Goal: Transaction & Acquisition: Obtain resource

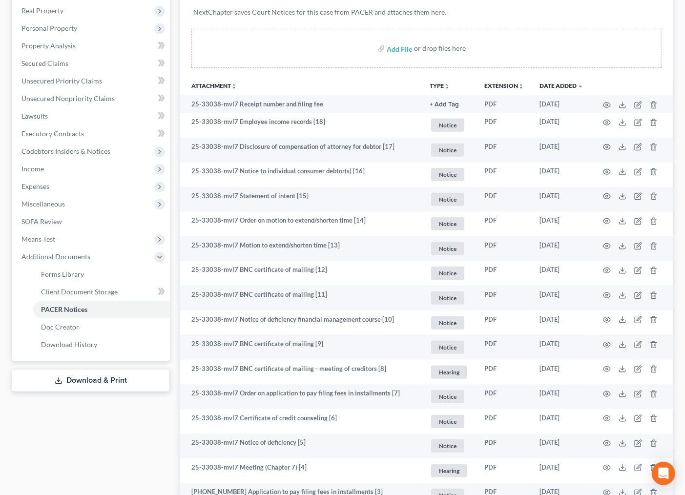
scroll to position [163, 0]
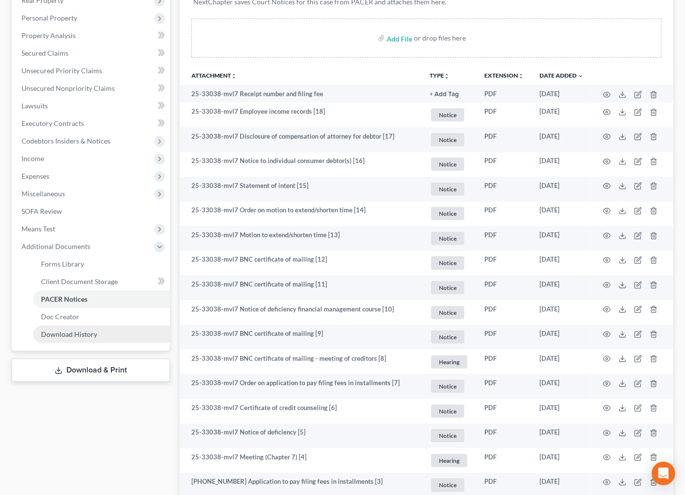
click at [72, 330] on span "Download History" at bounding box center [69, 334] width 56 height 8
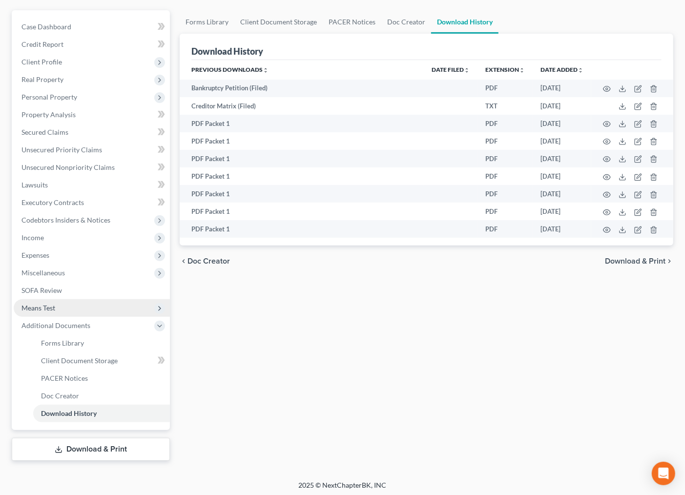
scroll to position [85, 0]
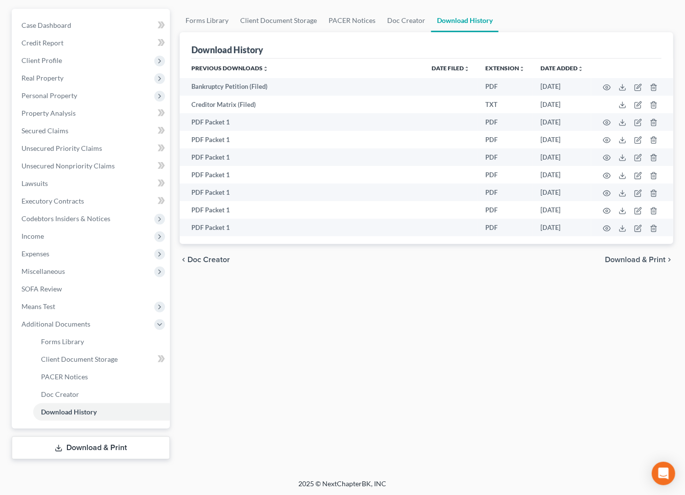
click at [84, 446] on link "Download & Print" at bounding box center [91, 448] width 158 height 23
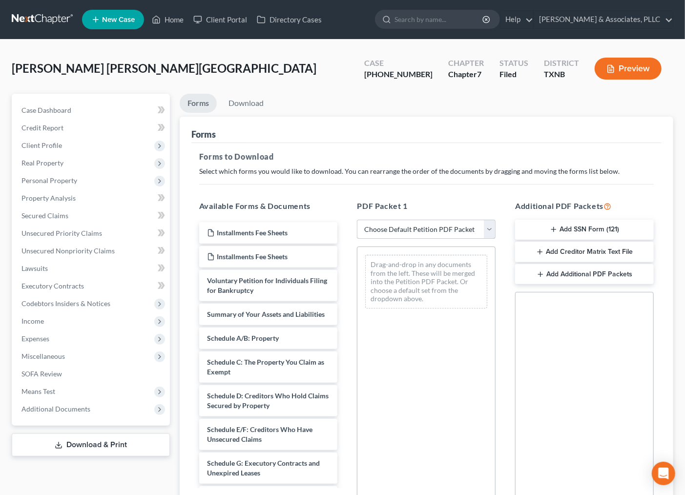
click at [428, 228] on select "Choose Default Petition PDF Packet Complete Bankruptcy Petition (all forms and …" at bounding box center [426, 230] width 139 height 20
select select "0"
click at [357, 220] on select "Choose Default Petition PDF Packet Complete Bankruptcy Petition (all forms and …" at bounding box center [426, 230] width 139 height 20
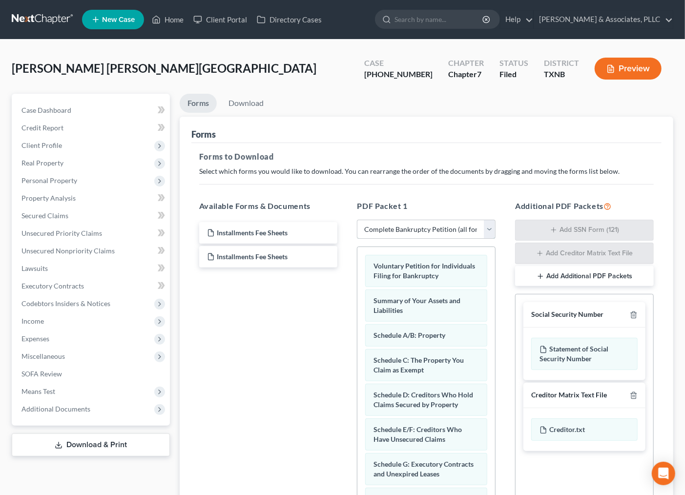
click at [481, 230] on select "Choose Default Petition PDF Packet Complete Bankruptcy Petition (all forms and …" at bounding box center [426, 230] width 139 height 20
select select
click at [357, 220] on select "Choose Default Petition PDF Packet Complete Bankruptcy Petition (all forms and …" at bounding box center [426, 230] width 139 height 20
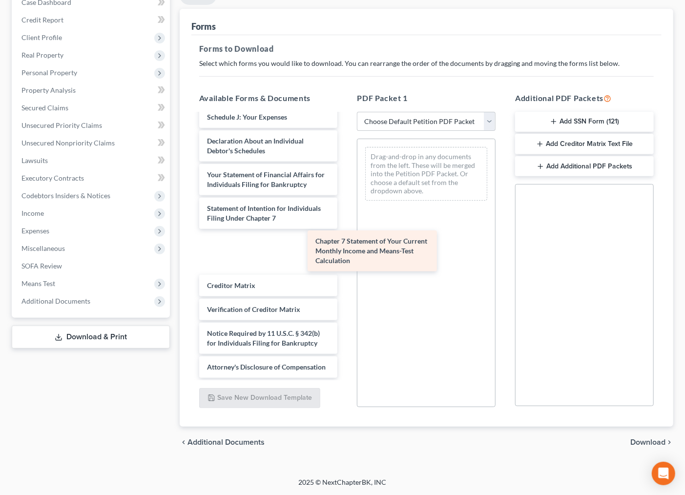
scroll to position [296, 0]
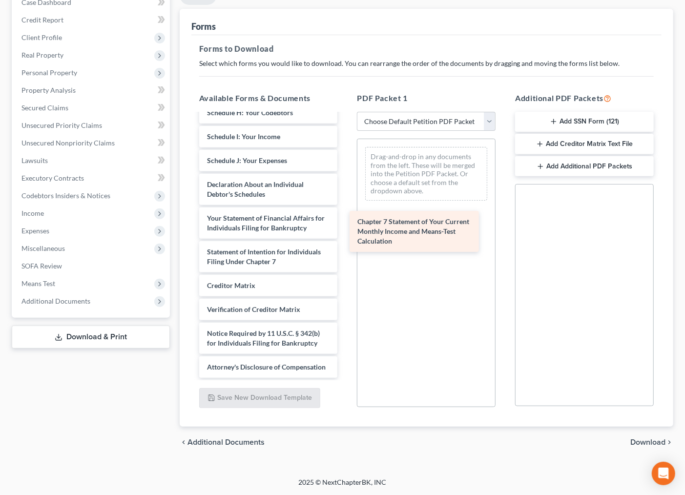
drag, startPoint x: 237, startPoint y: 247, endPoint x: 391, endPoint y: 225, distance: 155.5
click at [346, 228] on div "Chapter 7 Statement of Your Current Monthly Income and Means-Test Calculation I…" at bounding box center [269, 108] width 154 height 540
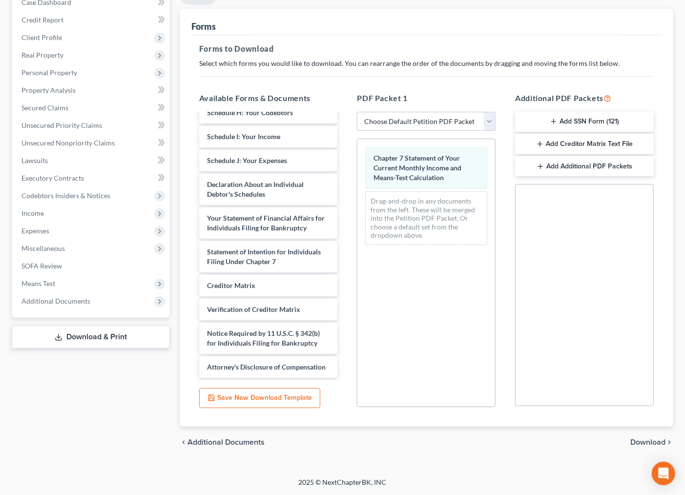
click at [649, 443] on span "Download" at bounding box center [648, 443] width 35 height 8
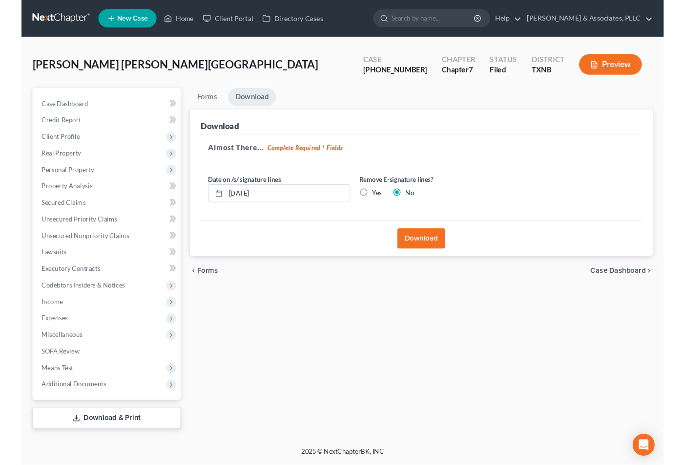
scroll to position [0, 0]
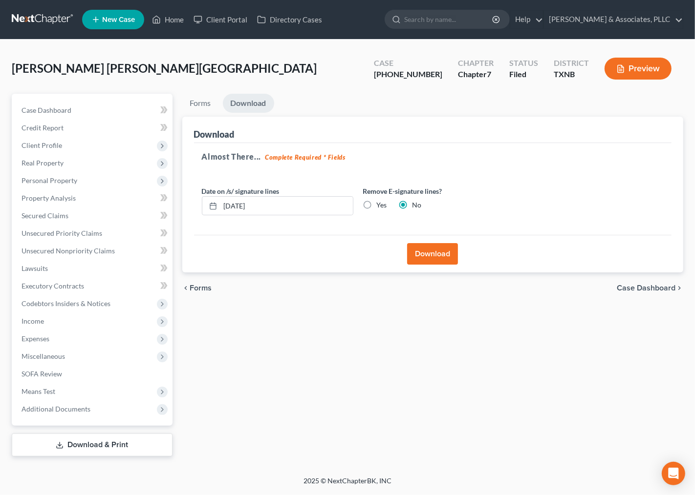
click at [444, 256] on button "Download" at bounding box center [432, 253] width 51 height 21
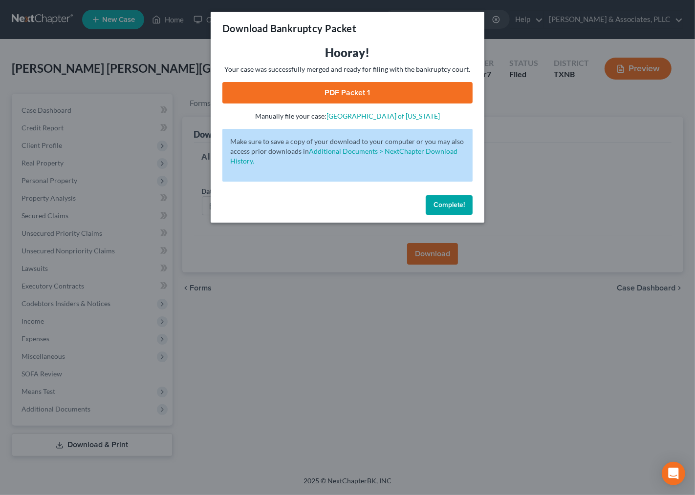
click at [395, 85] on link "PDF Packet 1" at bounding box center [347, 92] width 250 height 21
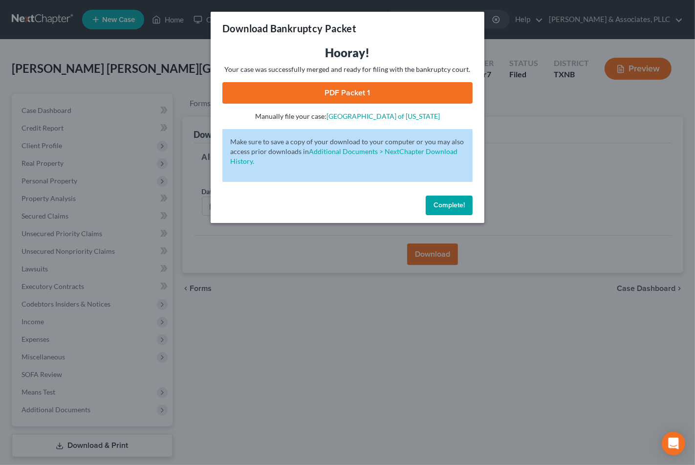
click at [452, 204] on span "Complete!" at bounding box center [448, 205] width 31 height 8
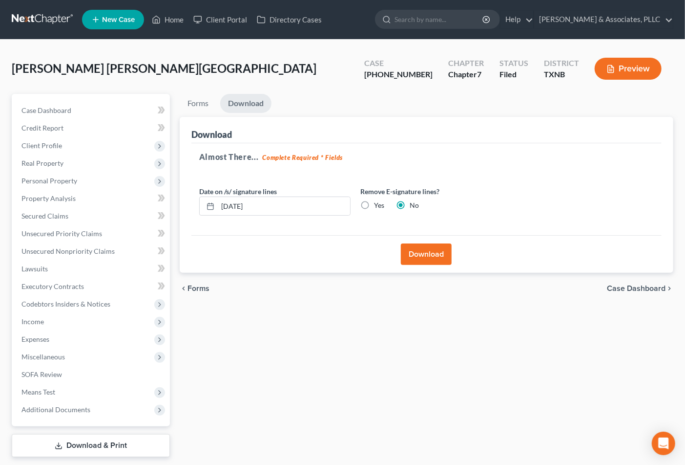
scroll to position [28, 0]
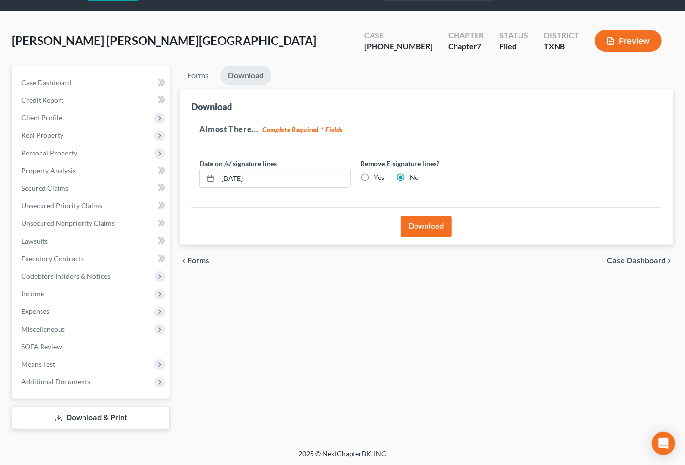
click at [39, 412] on link "Download & Print" at bounding box center [91, 417] width 158 height 23
click at [59, 380] on span "Additional Documents" at bounding box center [55, 381] width 69 height 8
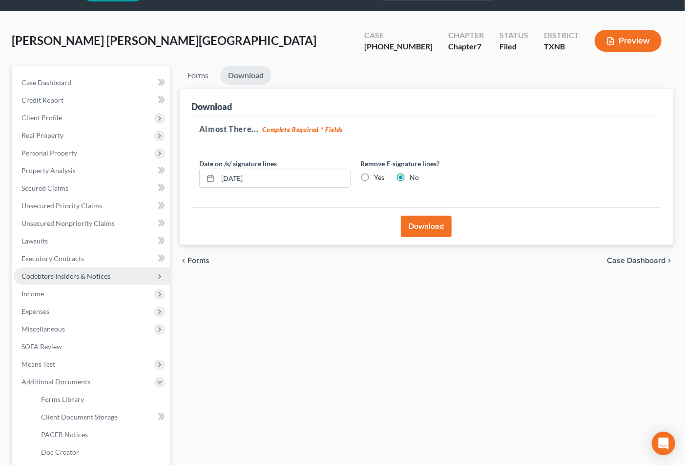
click at [57, 270] on span "Codebtors Insiders & Notices" at bounding box center [92, 276] width 156 height 18
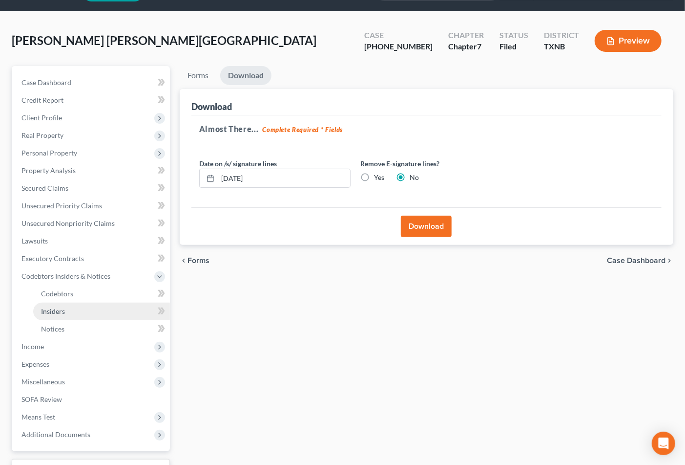
click at [62, 303] on link "Insiders" at bounding box center [101, 311] width 137 height 18
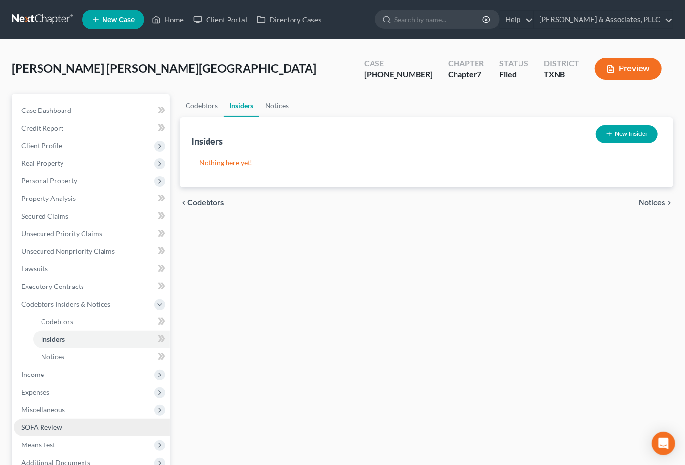
scroll to position [81, 0]
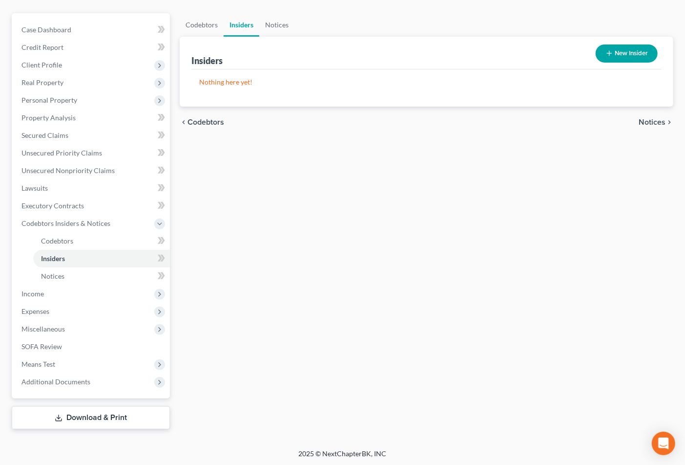
click at [68, 426] on link "Download & Print" at bounding box center [91, 417] width 158 height 23
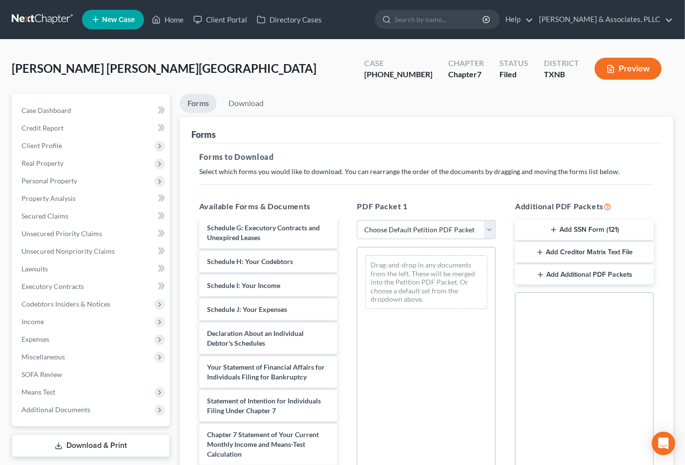
scroll to position [271, 0]
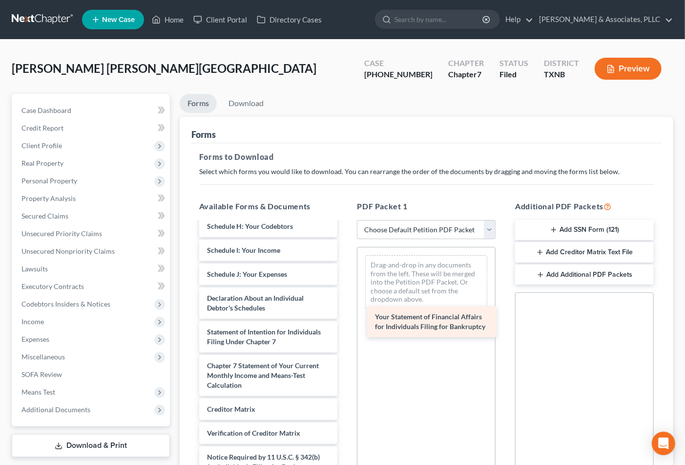
drag, startPoint x: 265, startPoint y: 347, endPoint x: 433, endPoint y: 323, distance: 169.8
click at [346, 323] on div "Your Statement of Financial Affairs for Individuals Filing for Bankruptcy Insta…" at bounding box center [269, 226] width 154 height 550
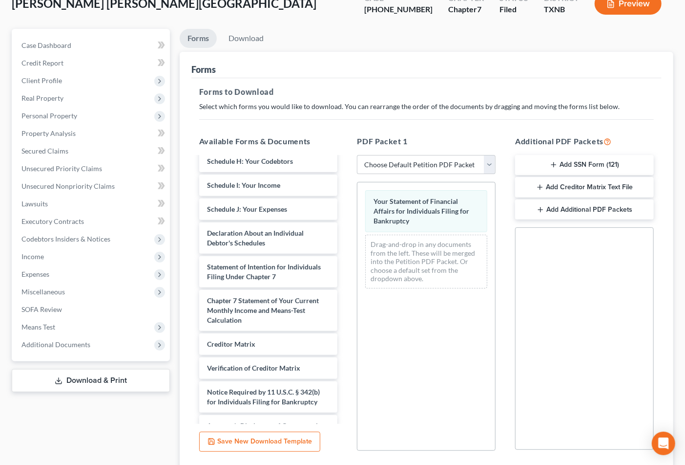
scroll to position [139, 0]
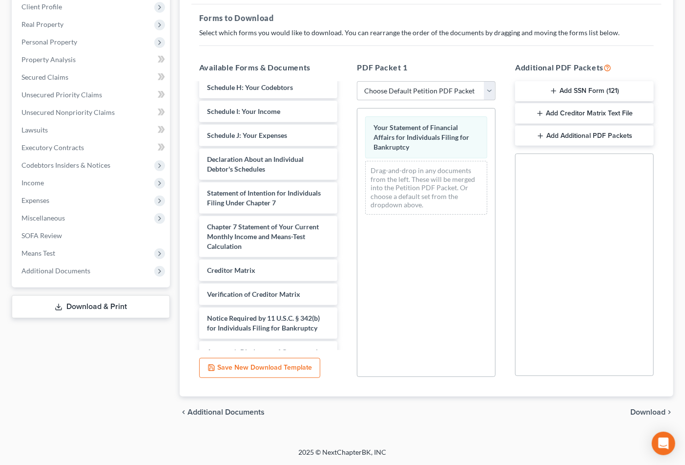
click at [642, 409] on span "Download" at bounding box center [648, 412] width 35 height 8
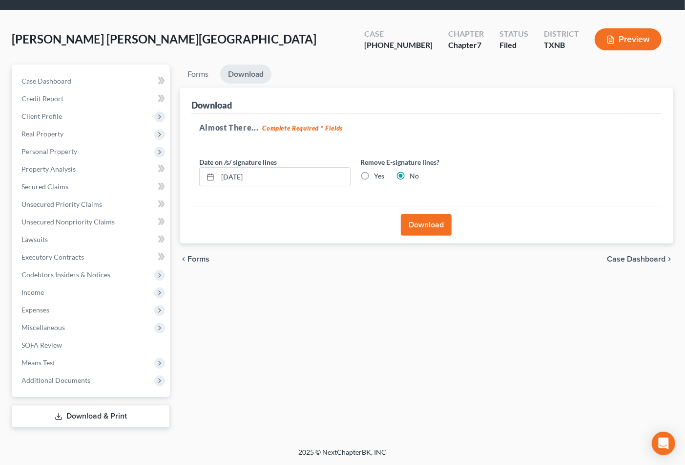
scroll to position [28, 0]
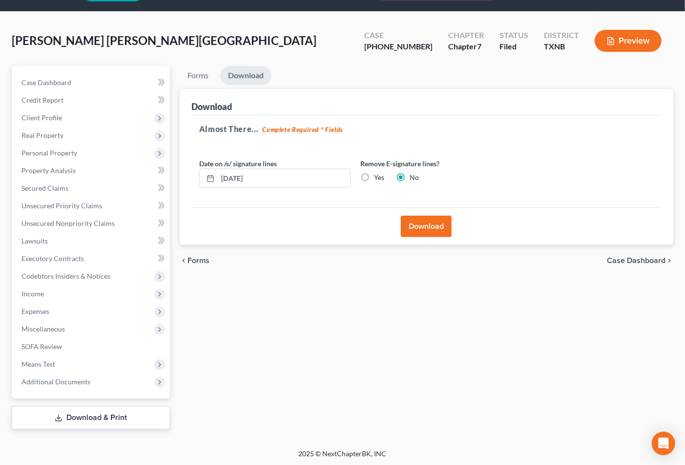
click at [416, 221] on button "Download" at bounding box center [426, 225] width 51 height 21
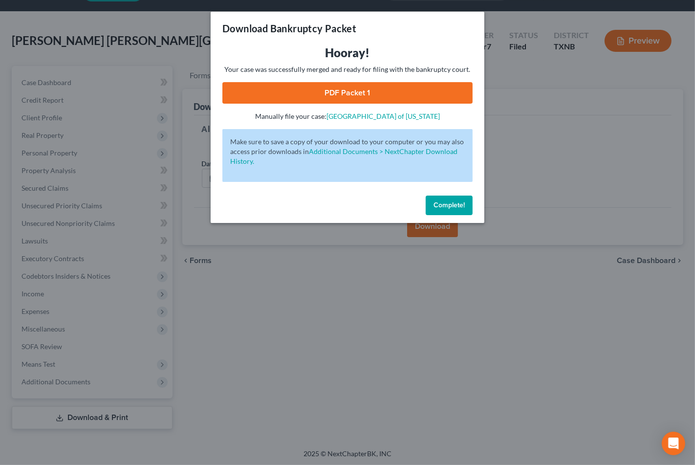
click at [409, 100] on link "PDF Packet 1" at bounding box center [347, 92] width 250 height 21
click at [436, 206] on span "Complete!" at bounding box center [448, 205] width 31 height 8
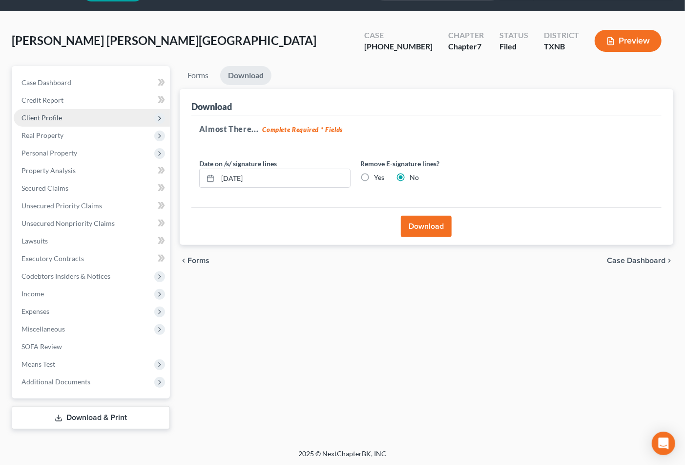
click at [42, 114] on span "Client Profile" at bounding box center [41, 117] width 41 height 8
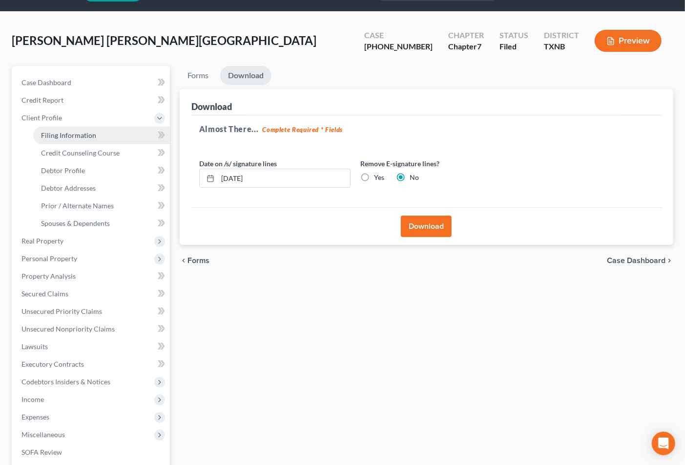
click at [45, 138] on span "Filing Information" at bounding box center [68, 135] width 55 height 8
select select "1"
select select "0"
